Goal: Information Seeking & Learning: Learn about a topic

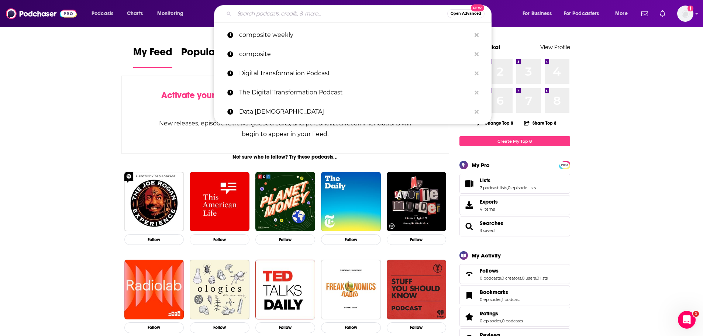
click at [268, 13] on input "Search podcasts, credits, & more..." at bounding box center [340, 14] width 213 height 12
paste input "The Lawman's Lounge"
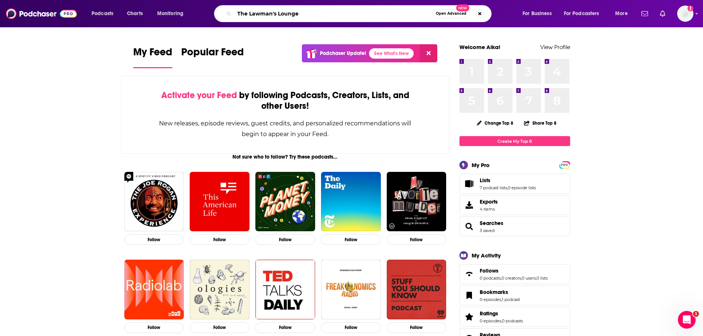
type input "The Lawman's Lounge"
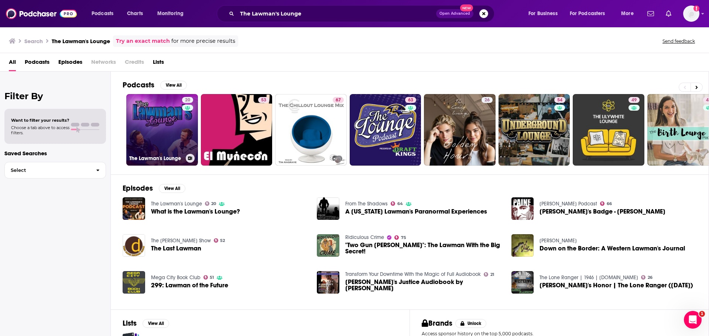
click at [178, 136] on link "20 The Lawman's Lounge" at bounding box center [162, 130] width 72 height 72
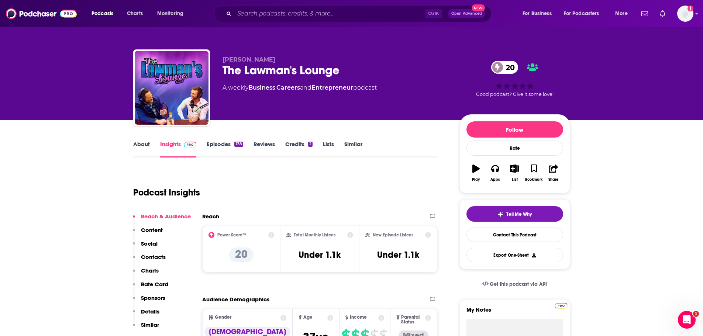
scroll to position [8, 0]
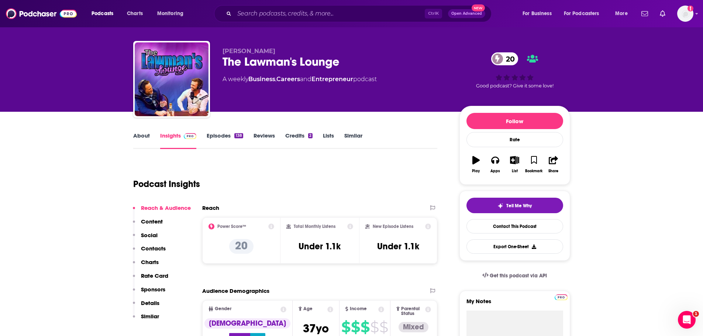
click at [148, 143] on link "About" at bounding box center [141, 140] width 17 height 17
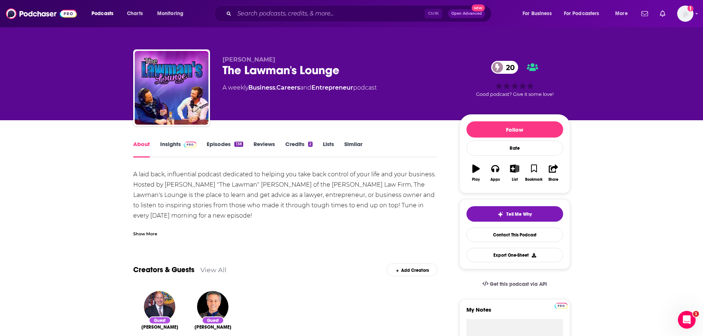
click at [149, 230] on div "Show More" at bounding box center [145, 233] width 24 height 7
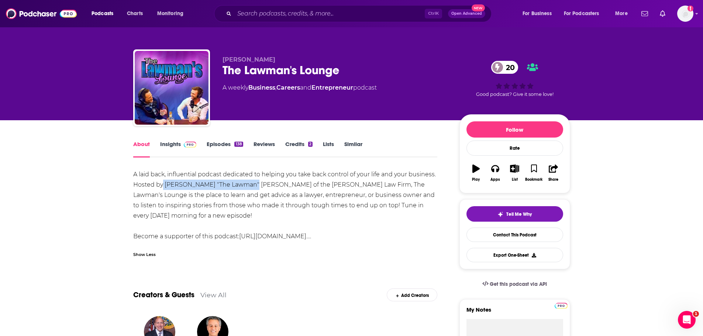
drag, startPoint x: 163, startPoint y: 184, endPoint x: 248, endPoint y: 186, distance: 85.3
click at [248, 186] on div "A laid back, influential podcast dedicated to helping you take back control of …" at bounding box center [285, 205] width 304 height 72
copy div "[PERSON_NAME] "The Lawman" [PERSON_NAME]"
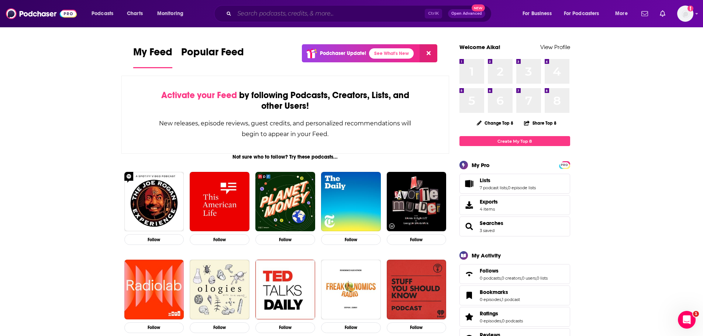
click at [260, 14] on input "Search podcasts, credits, & more..." at bounding box center [329, 14] width 190 height 12
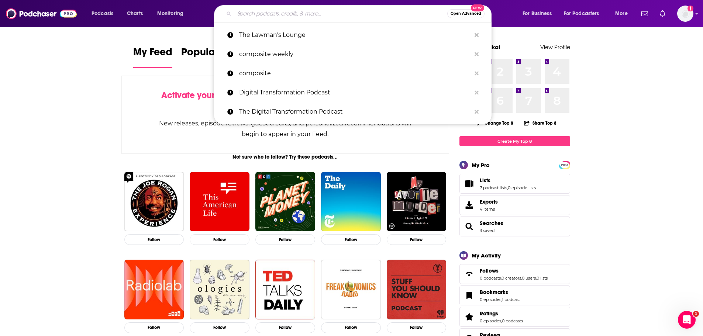
paste input "Late Night Legal"
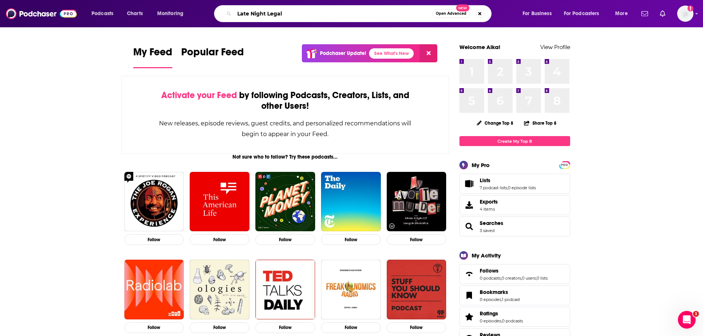
type input "Late Night Legal"
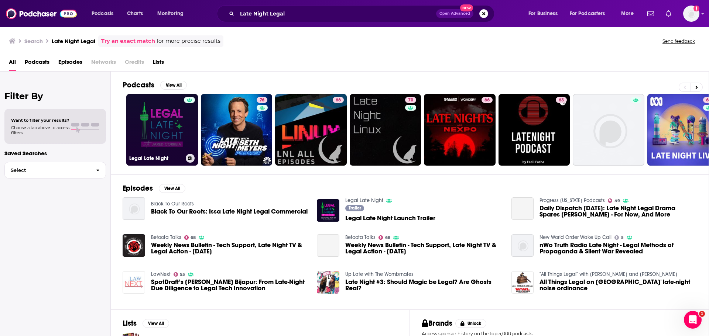
click at [162, 150] on link "Legal Late Night" at bounding box center [162, 130] width 72 height 72
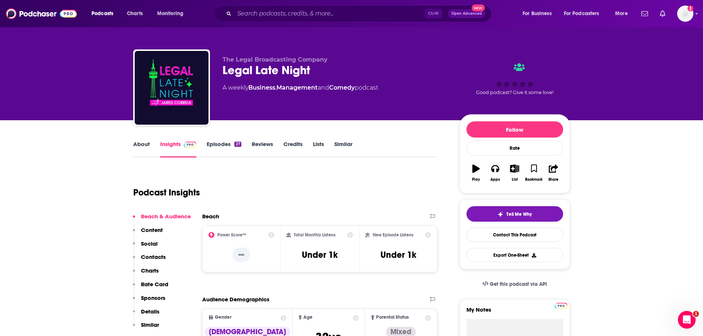
click at [224, 150] on link "Episodes 27" at bounding box center [224, 149] width 34 height 17
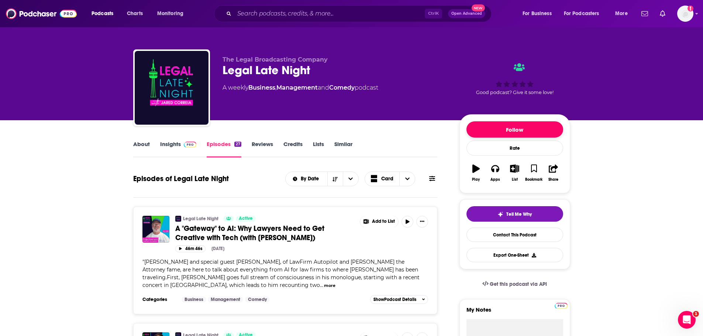
click at [537, 132] on button "Follow" at bounding box center [514, 129] width 97 height 16
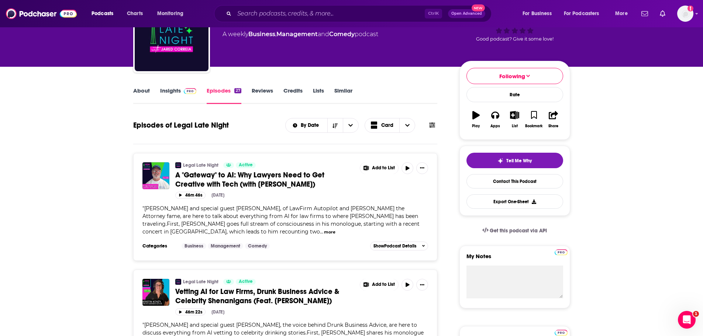
scroll to position [53, 0]
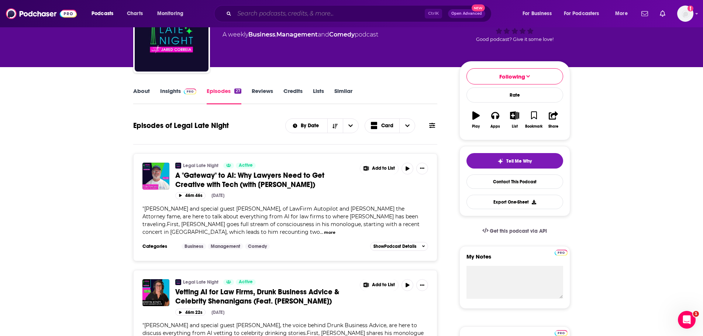
click at [267, 13] on input "Search podcasts, credits, & more..." at bounding box center [329, 14] width 190 height 12
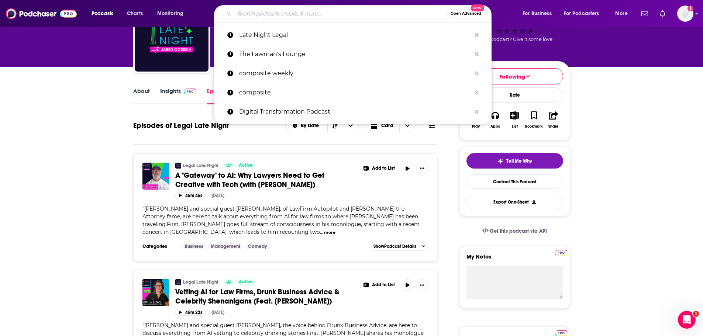
paste input "Lunch Hour Legal Marketing"
type input "Lunch Hour Legal Marketing"
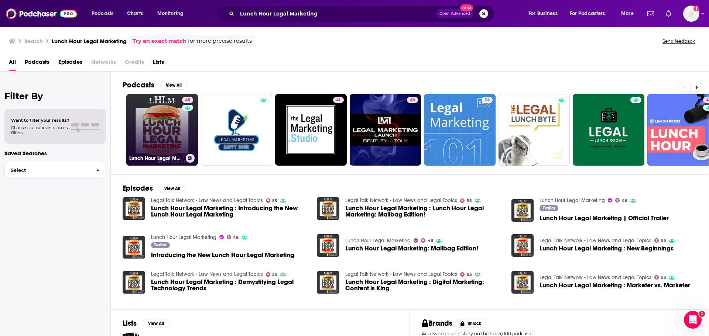
click at [163, 112] on link "48 Lunch Hour Legal Marketing" at bounding box center [162, 130] width 72 height 72
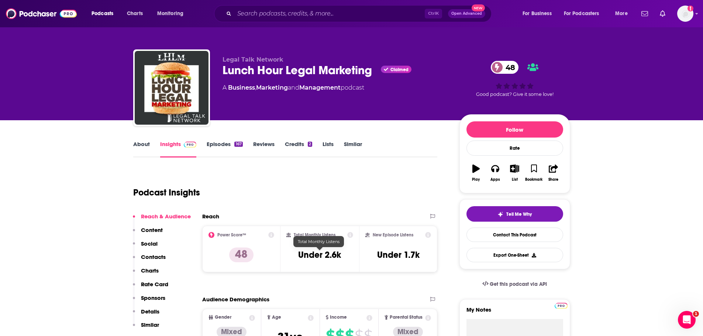
click at [317, 260] on h3 "Under 2.6k" at bounding box center [319, 254] width 43 height 11
click at [507, 125] on button "Follow" at bounding box center [514, 129] width 97 height 16
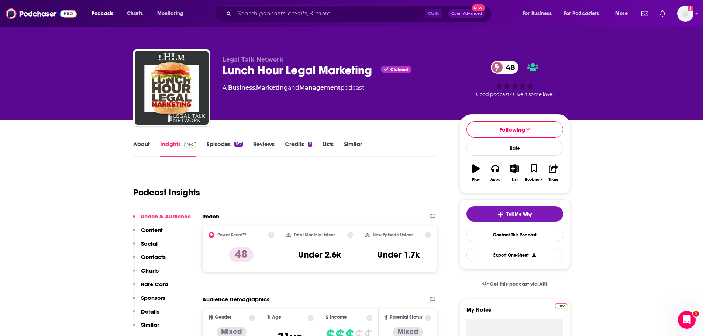
click at [230, 144] on link "Episodes 167" at bounding box center [225, 149] width 36 height 17
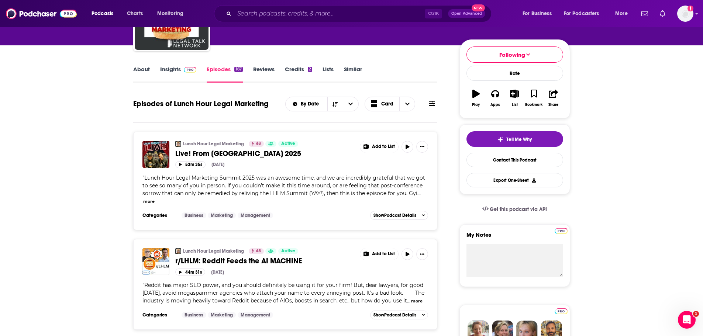
scroll to position [74, 0]
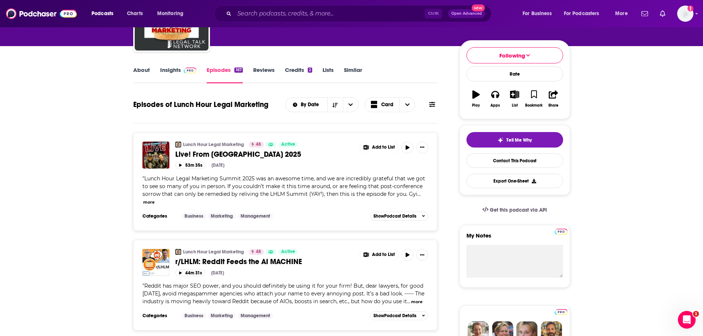
click at [233, 152] on span "Live! From LHLM Summit 2025" at bounding box center [238, 154] width 126 height 9
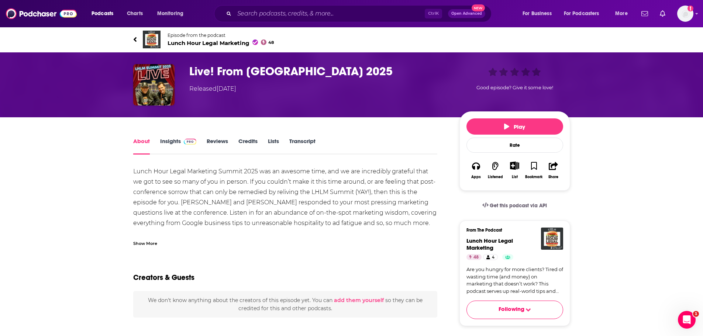
click at [148, 239] on div "Show More" at bounding box center [145, 242] width 24 height 7
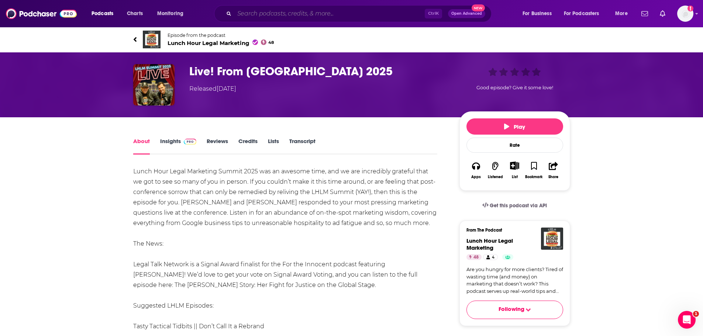
click at [249, 13] on input "Search podcasts, credits, & more..." at bounding box center [329, 14] width 190 height 12
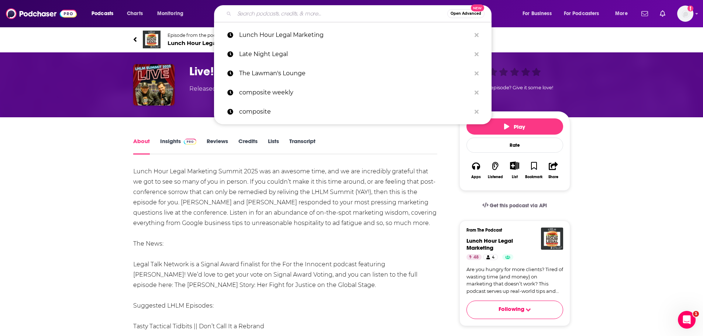
paste input "Lexamica podcast"
type input "Lexamica podcast"
